Goal: Task Accomplishment & Management: Use online tool/utility

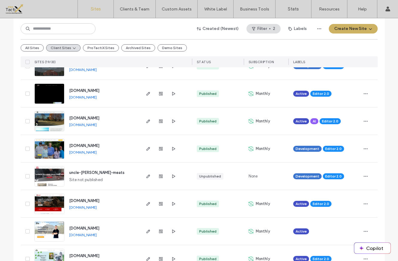
scroll to position [178, 0]
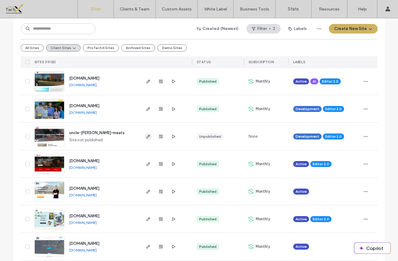
click at [146, 137] on use "button" at bounding box center [148, 137] width 4 height 4
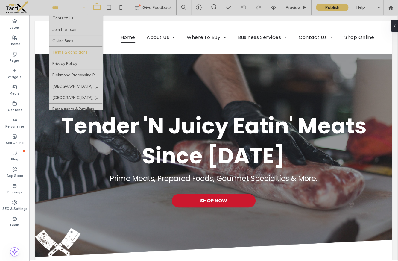
scroll to position [46, 0]
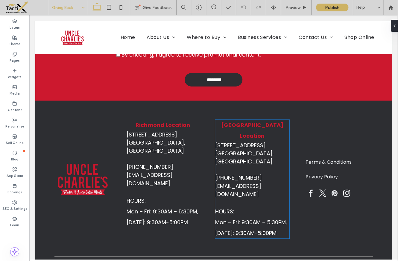
scroll to position [1207, 0]
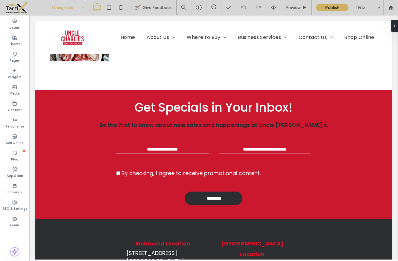
click at [74, 10] on input at bounding box center [67, 7] width 30 height 15
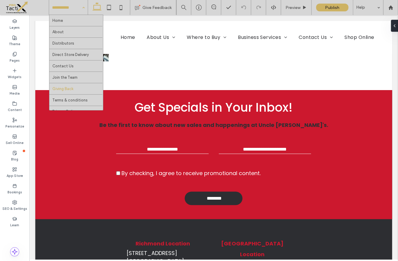
click at [66, 8] on input at bounding box center [67, 7] width 30 height 15
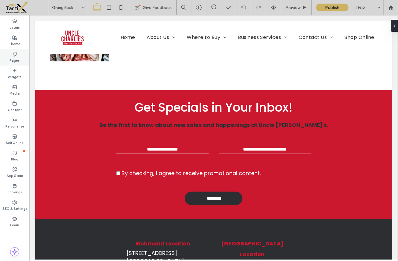
click at [14, 57] on label "Pages" at bounding box center [15, 60] width 10 height 7
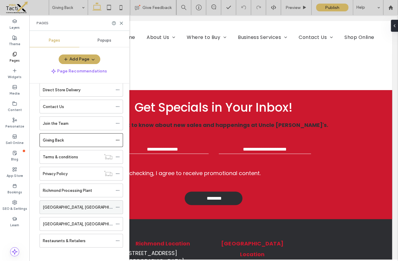
scroll to position [63, 0]
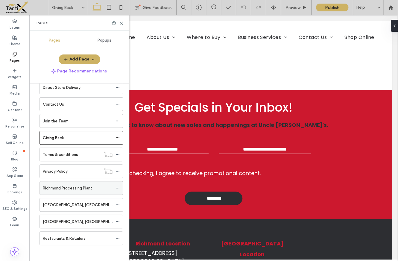
click at [59, 188] on label "Richmond Processing Plant" at bounding box center [67, 188] width 49 height 10
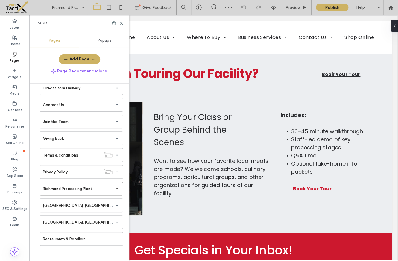
scroll to position [955, 0]
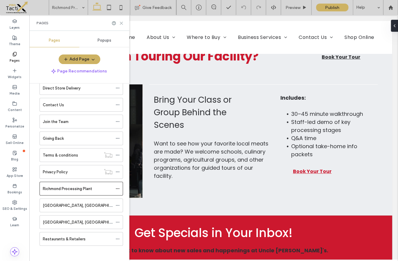
click at [121, 23] on icon at bounding box center [121, 23] width 4 height 4
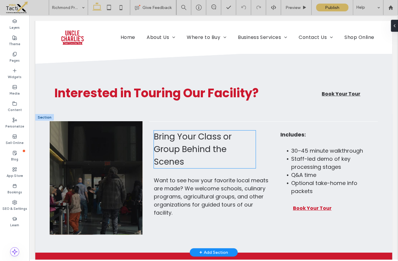
scroll to position [909, 0]
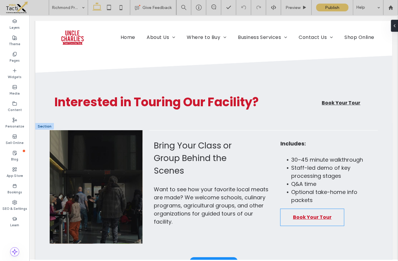
click at [313, 209] on link "Book Your Tour" at bounding box center [311, 217] width 63 height 17
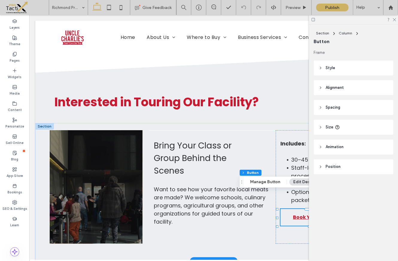
type input "**"
click at [394, 20] on icon at bounding box center [394, 19] width 4 height 4
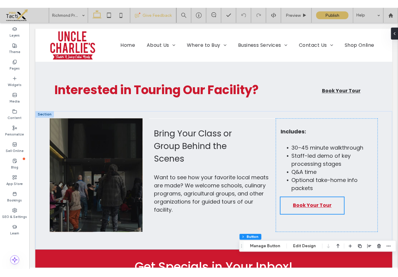
scroll to position [750, 0]
